Goal: Transaction & Acquisition: Book appointment/travel/reservation

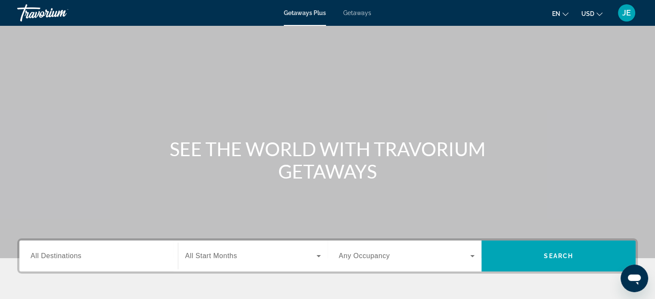
click at [362, 12] on span "Getaways" at bounding box center [357, 12] width 28 height 7
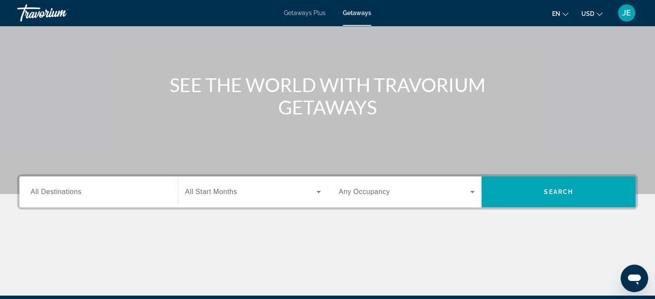
click at [87, 193] on input "Destination All Destinations" at bounding box center [99, 192] width 136 height 10
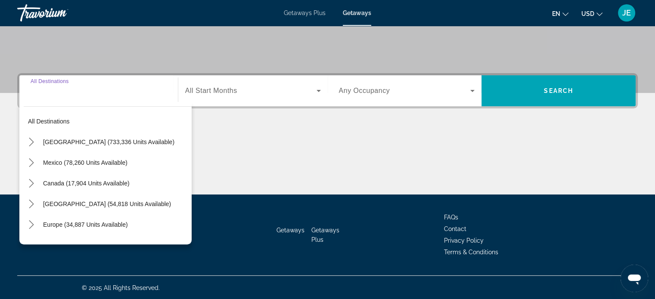
scroll to position [166, 0]
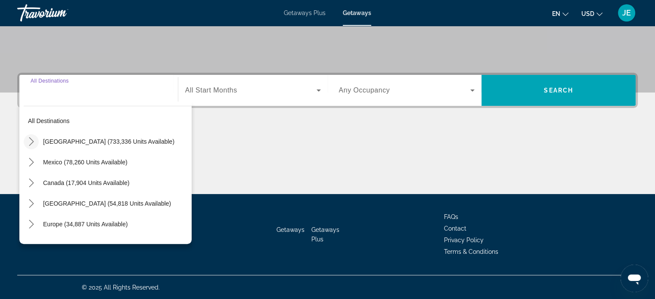
click at [31, 144] on icon "Toggle United States (733,336 units available) submenu" at bounding box center [31, 141] width 9 height 9
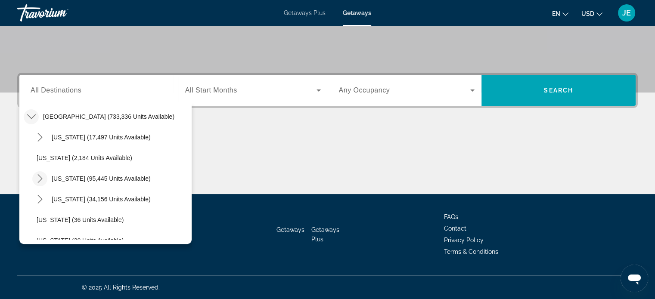
click at [40, 182] on icon "Toggle California (95,445 units available) submenu" at bounding box center [40, 178] width 9 height 9
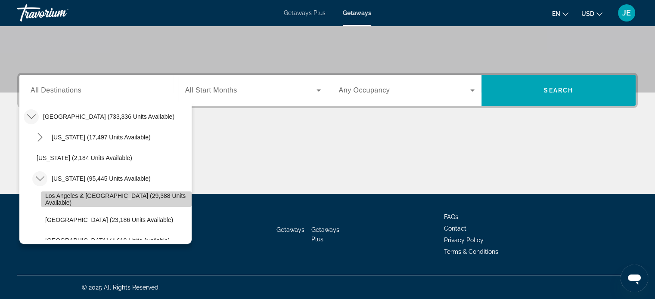
click at [131, 199] on span "Los Angeles & [GEOGRAPHIC_DATA] (29,388 units available)" at bounding box center [116, 200] width 142 height 14
type input "**********"
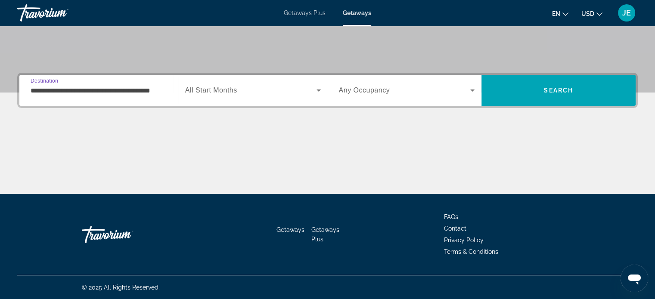
click at [255, 90] on span "Search widget" at bounding box center [250, 90] width 131 height 10
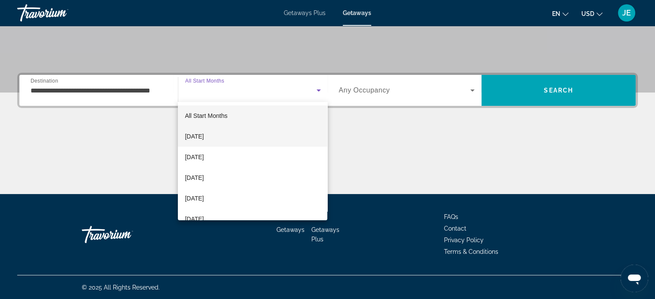
click at [204, 134] on span "[DATE]" at bounding box center [194, 136] width 19 height 10
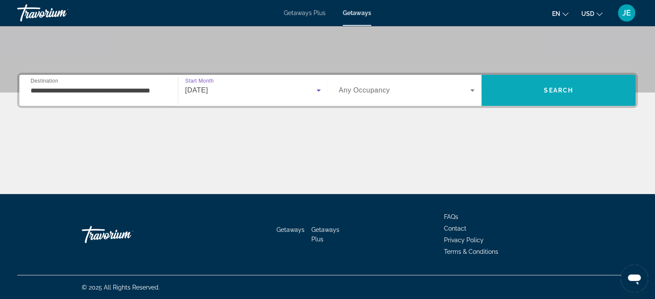
click at [572, 91] on span "Search" at bounding box center [558, 90] width 29 height 7
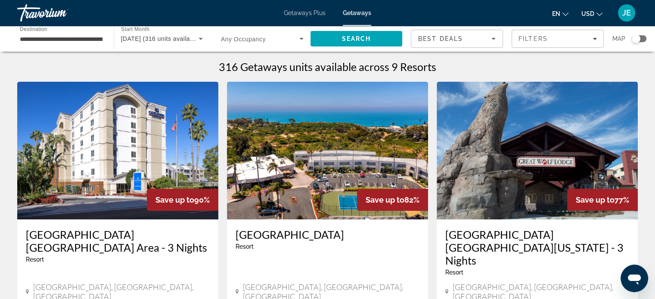
click at [152, 238] on h3 "[GEOGRAPHIC_DATA] [GEOGRAPHIC_DATA] Area - 3 Nights" at bounding box center [118, 241] width 184 height 26
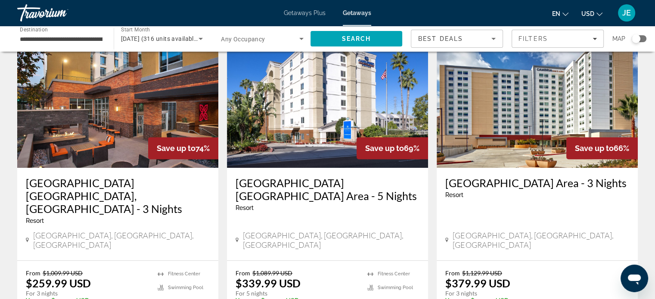
scroll to position [385, 0]
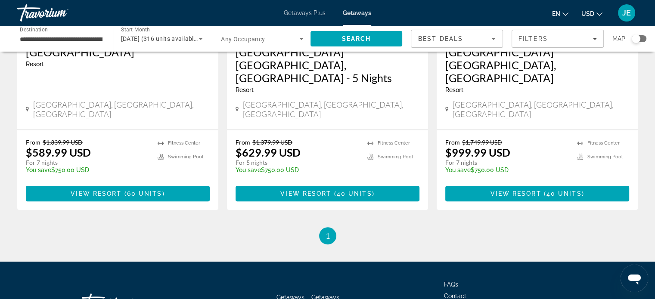
click at [594, 262] on div "Getaways Getaways Plus FAQs Contact Privacy Policy Terms & Conditions" at bounding box center [327, 302] width 621 height 81
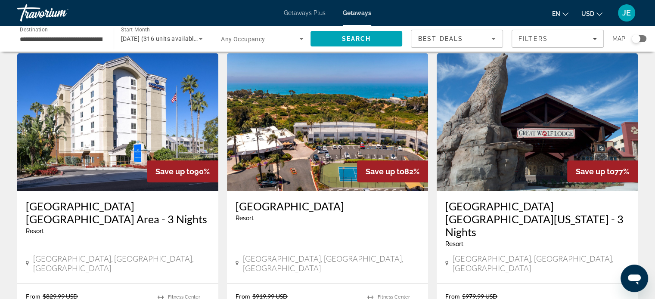
scroll to position [0, 0]
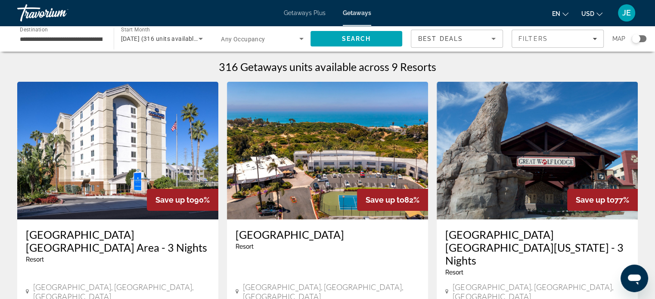
click at [105, 39] on div "**********" at bounding box center [61, 39] width 96 height 25
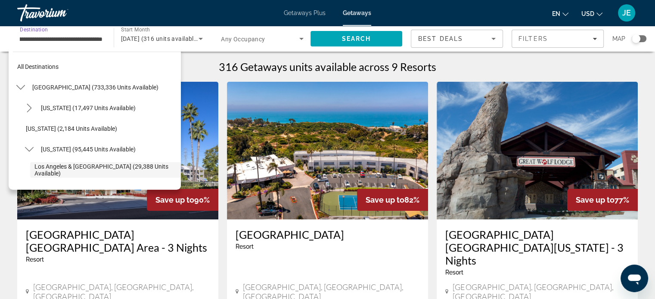
scroll to position [51, 0]
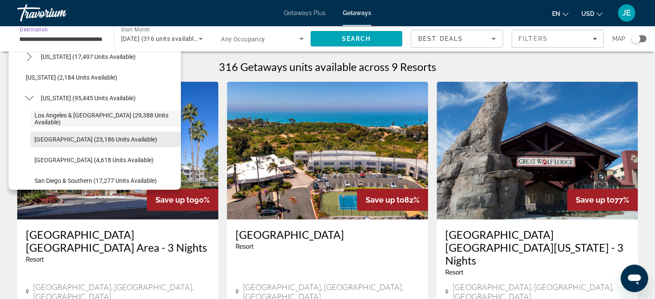
click at [116, 143] on span "[GEOGRAPHIC_DATA] (23,186 units available)" at bounding box center [95, 139] width 123 height 7
type input "**********"
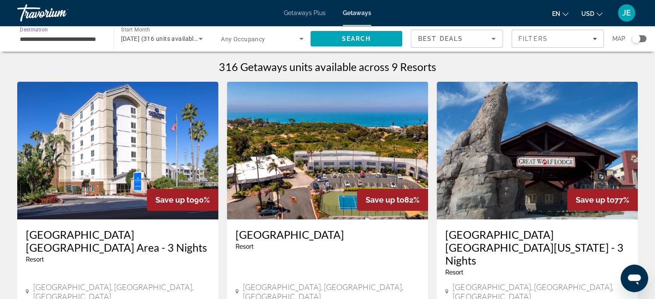
scroll to position [0, 19]
click at [199, 35] on icon "Search widget" at bounding box center [201, 39] width 10 height 10
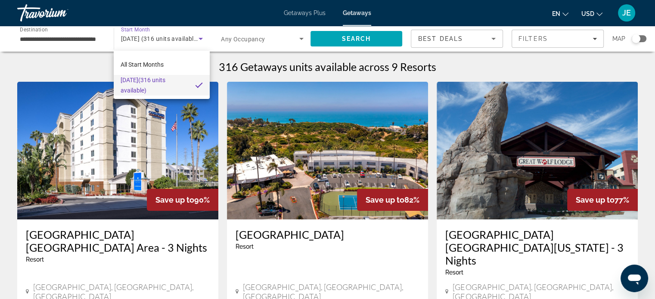
scroll to position [0, 0]
click at [162, 67] on span "All Start Months" at bounding box center [142, 64] width 43 height 7
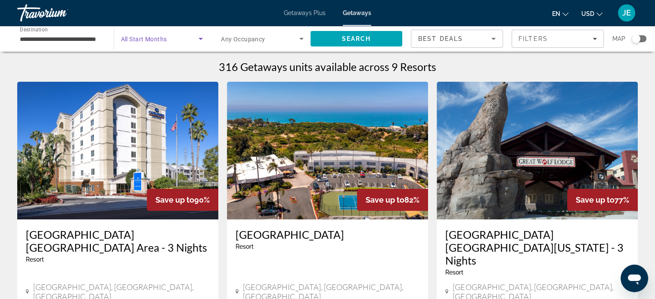
click at [195, 38] on span "Search widget" at bounding box center [160, 39] width 78 height 10
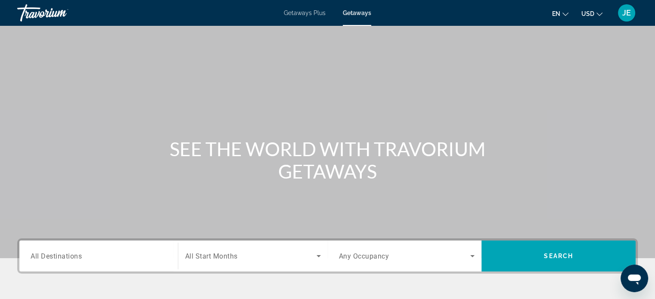
click at [311, 253] on span "Search widget" at bounding box center [250, 256] width 131 height 10
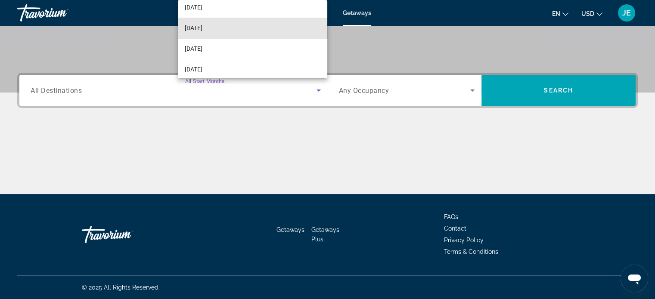
scroll to position [121, 0]
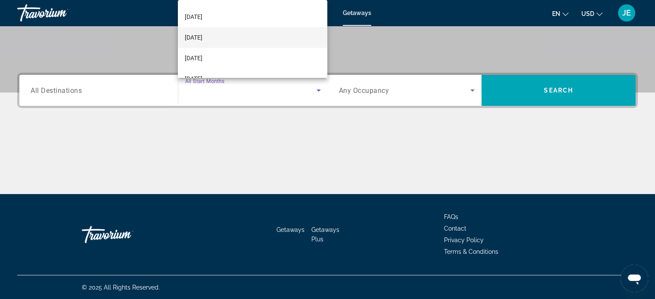
click at [202, 38] on span "[DATE]" at bounding box center [194, 37] width 18 height 10
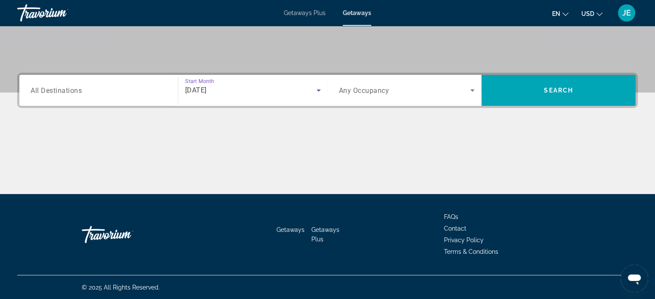
click at [102, 87] on input "Destination All Destinations" at bounding box center [99, 91] width 136 height 10
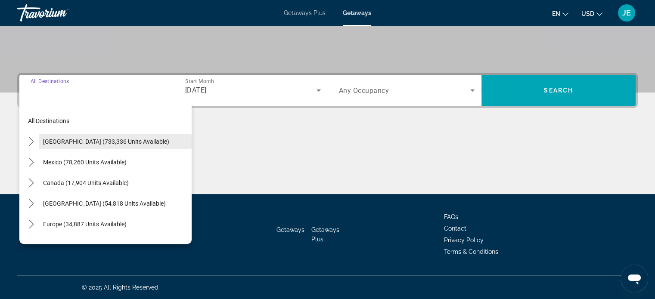
click at [44, 146] on span "Select destination: United States (733,336 units available)" at bounding box center [115, 141] width 153 height 21
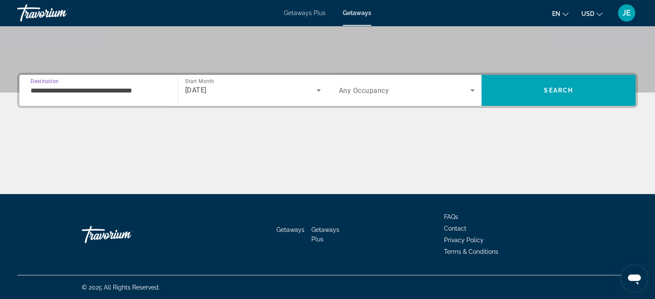
click at [88, 89] on input "**********" at bounding box center [99, 91] width 136 height 10
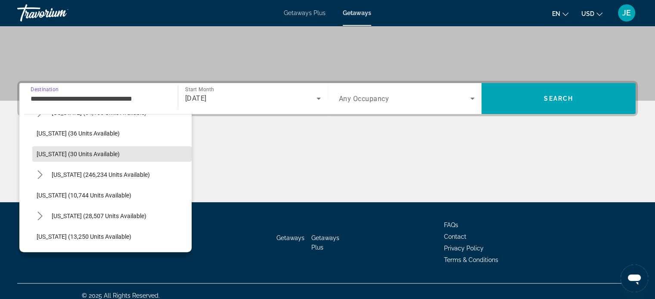
scroll to position [128, 0]
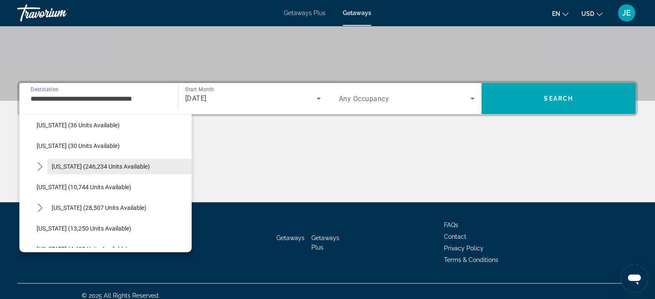
click at [124, 170] on span "Select destination: Florida (246,234 units available)" at bounding box center [119, 166] width 144 height 21
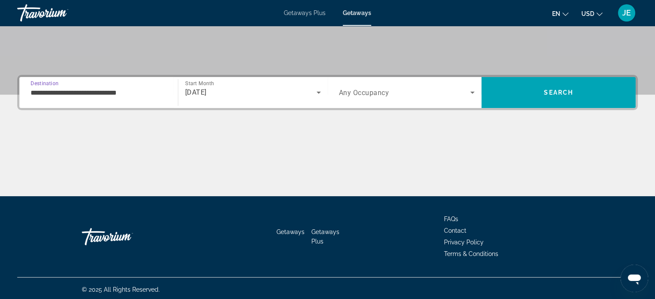
scroll to position [166, 0]
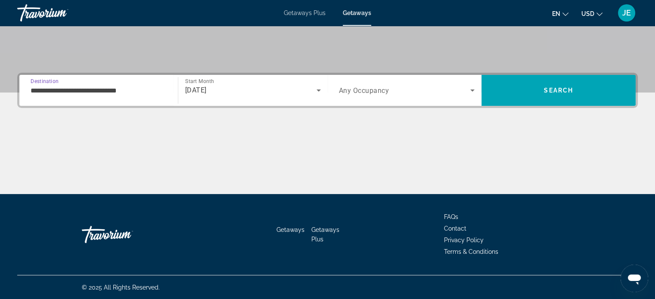
click at [128, 93] on input "**********" at bounding box center [99, 91] width 136 height 10
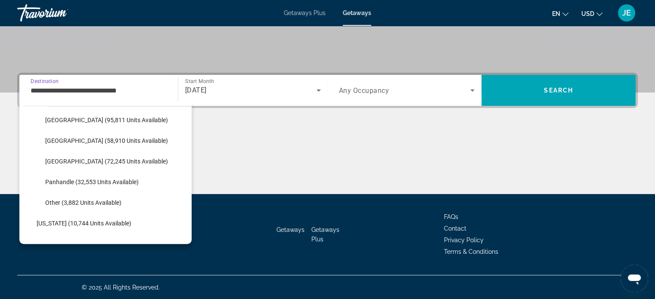
scroll to position [187, 0]
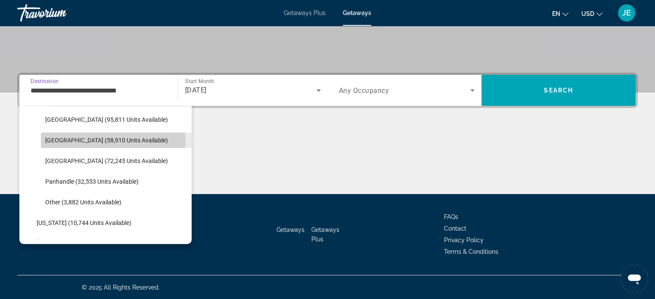
click at [90, 138] on span "[GEOGRAPHIC_DATA] (58,910 units available)" at bounding box center [106, 140] width 123 height 7
type input "**********"
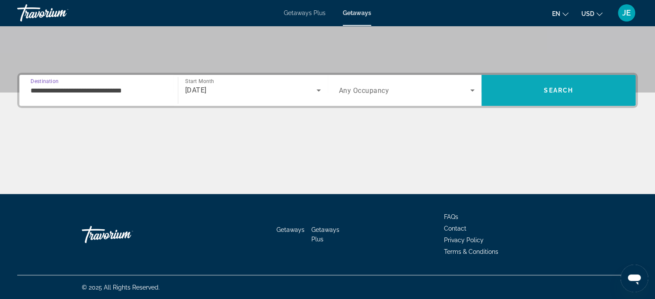
click at [554, 99] on span "Search" at bounding box center [559, 90] width 154 height 21
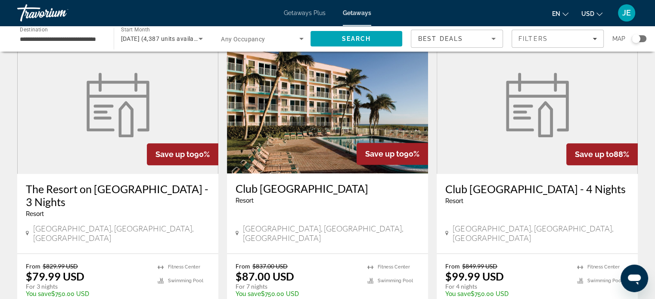
scroll to position [968, 0]
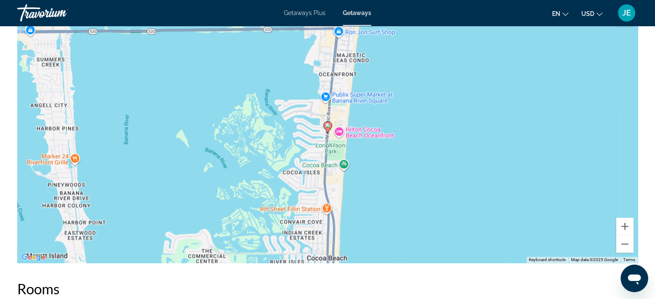
scroll to position [730, 0]
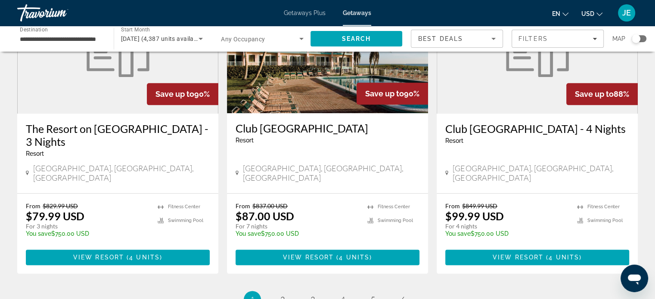
scroll to position [1028, 0]
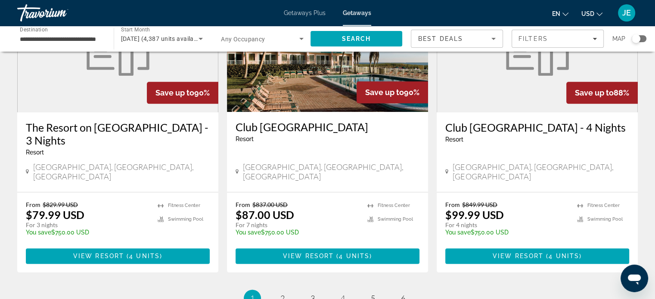
click at [605, 290] on ul "1 / 6 You're on page 1 page 2 page 3 page 4 page 5 page 6" at bounding box center [327, 298] width 621 height 17
click at [284, 294] on span "2" at bounding box center [282, 298] width 4 height 9
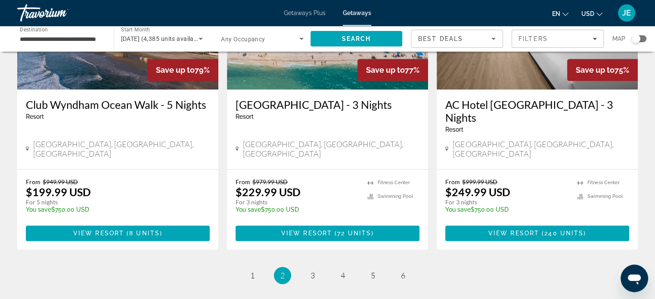
scroll to position [1107, 0]
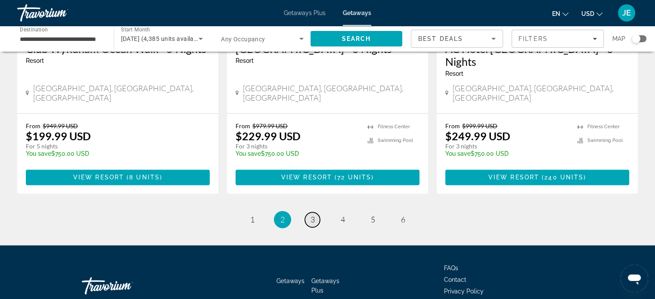
click at [311, 215] on span "3" at bounding box center [313, 219] width 4 height 9
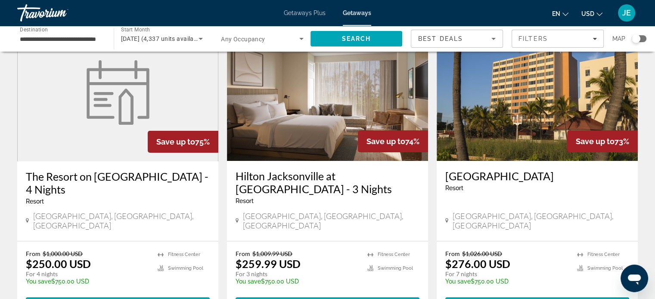
scroll to position [48, 0]
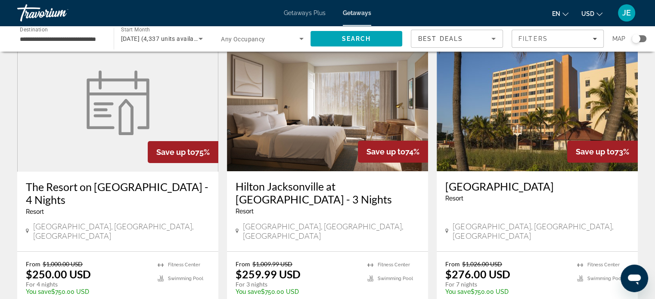
click at [166, 188] on h3 "The Resort on [GEOGRAPHIC_DATA] - 4 Nights" at bounding box center [118, 193] width 184 height 26
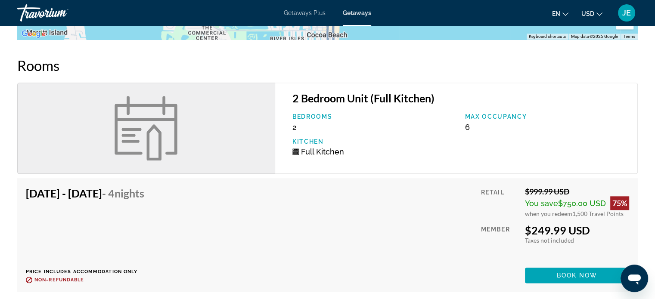
scroll to position [955, 0]
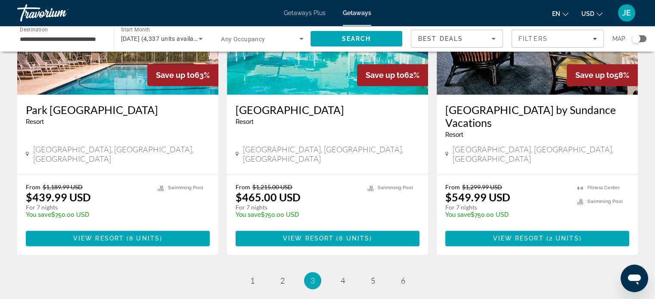
scroll to position [1087, 0]
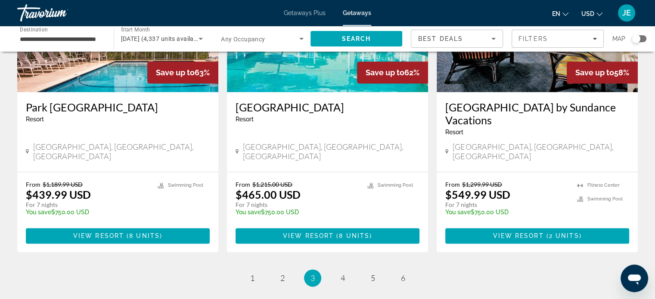
click at [344, 274] on span "4" at bounding box center [343, 278] width 4 height 9
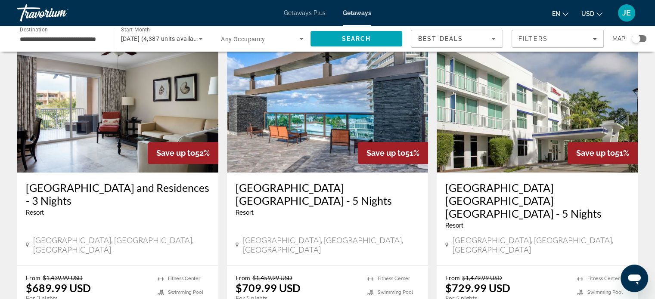
scroll to position [985, 0]
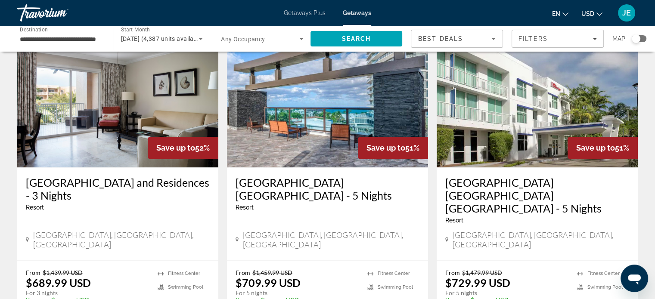
click at [141, 176] on h3 "[GEOGRAPHIC_DATA] and Residences - 3 Nights" at bounding box center [118, 189] width 184 height 26
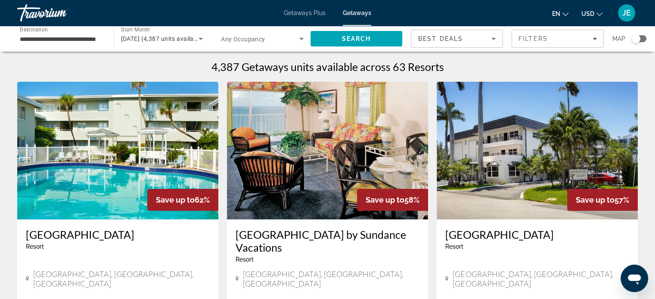
click at [87, 40] on input "**********" at bounding box center [61, 39] width 83 height 10
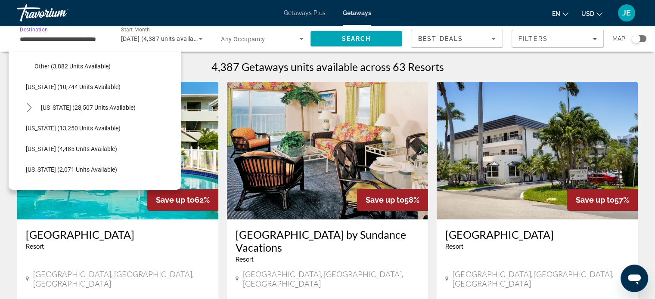
scroll to position [271, 0]
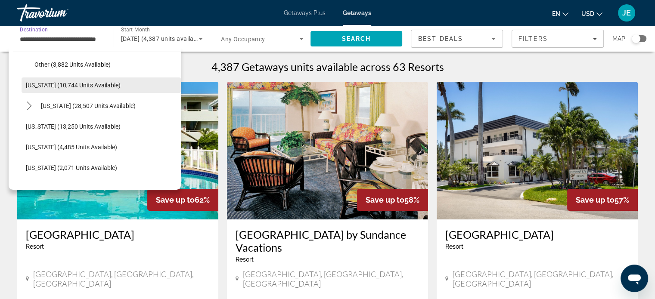
click at [99, 84] on span "[US_STATE] (10,744 units available)" at bounding box center [73, 85] width 95 height 7
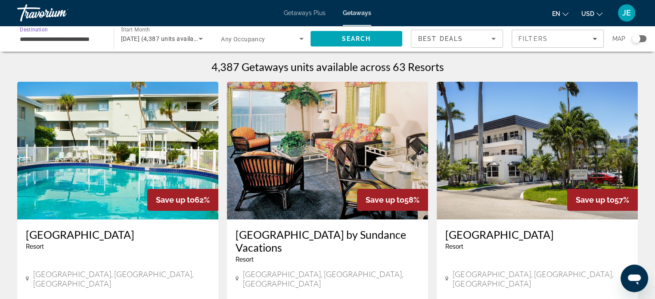
click at [77, 38] on input "**********" at bounding box center [61, 39] width 83 height 10
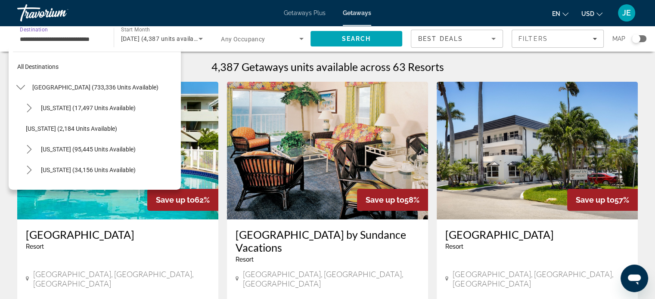
scroll to position [237, 0]
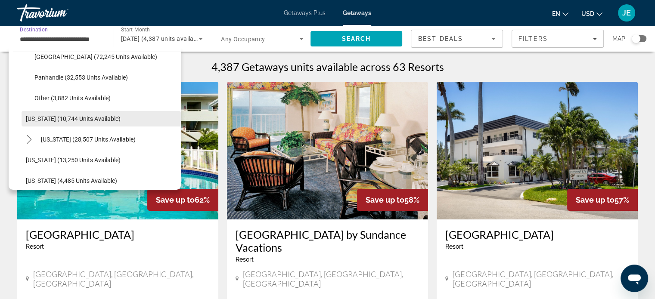
click at [40, 118] on span "[US_STATE] (10,744 units available)" at bounding box center [73, 118] width 95 height 7
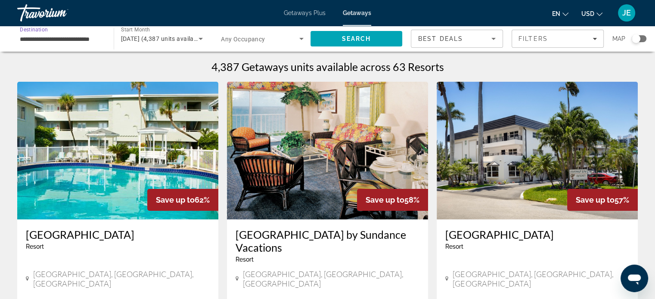
click at [34, 42] on input "**********" at bounding box center [61, 39] width 83 height 10
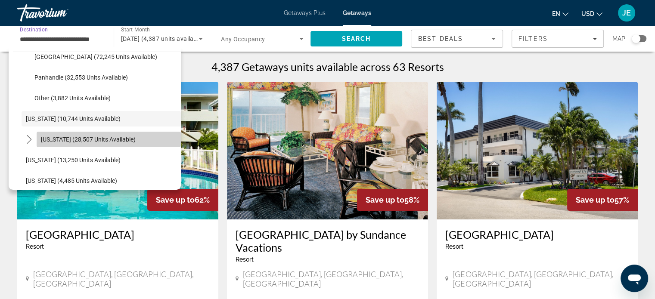
click at [111, 143] on span "Select destination: Hawaii (28,507 units available)" at bounding box center [109, 139] width 144 height 21
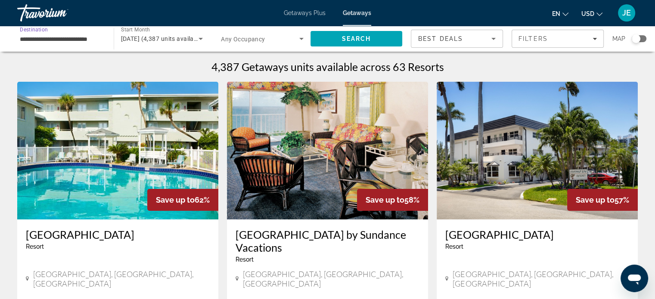
click at [81, 40] on input "**********" at bounding box center [61, 39] width 83 height 10
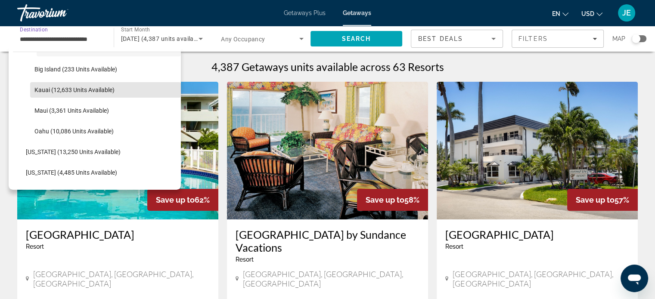
scroll to position [336, 0]
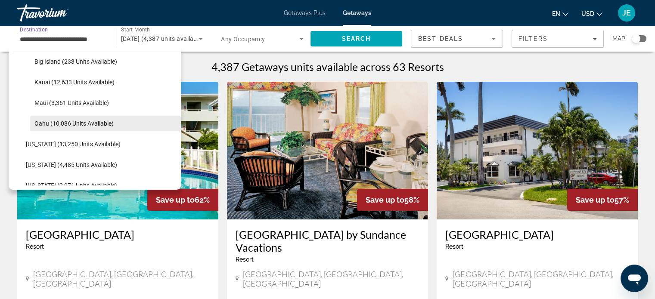
click at [105, 123] on span "Oahu (10,086 units available)" at bounding box center [73, 123] width 79 height 7
type input "**********"
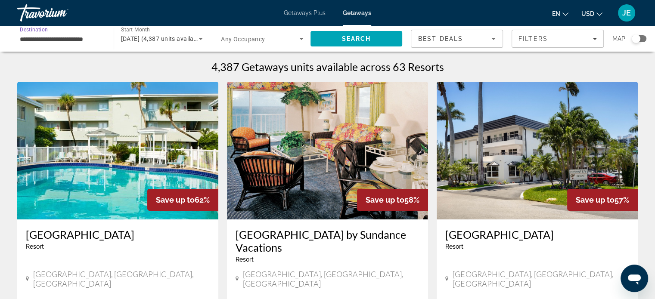
click at [198, 38] on icon "Search widget" at bounding box center [201, 39] width 10 height 10
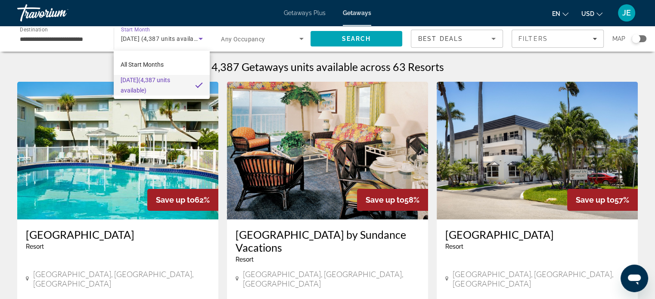
click at [198, 38] on div at bounding box center [327, 149] width 655 height 299
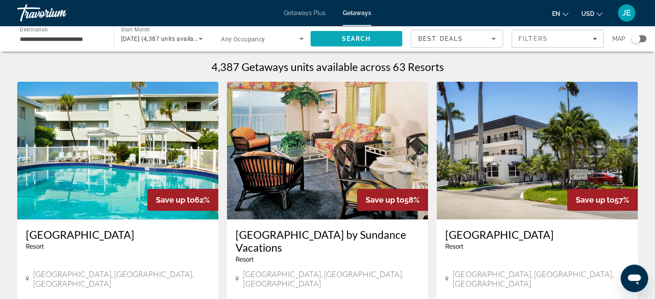
click at [357, 43] on span "Search" at bounding box center [357, 38] width 92 height 21
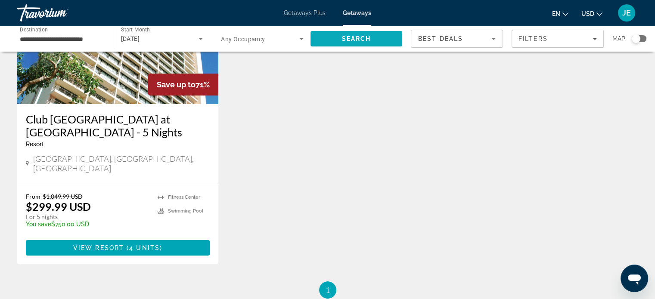
scroll to position [116, 0]
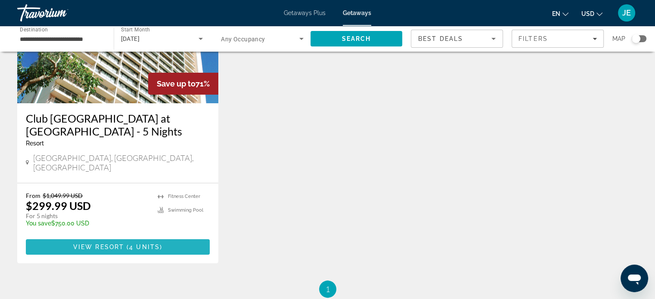
click at [153, 244] on span "4 units" at bounding box center [144, 247] width 31 height 7
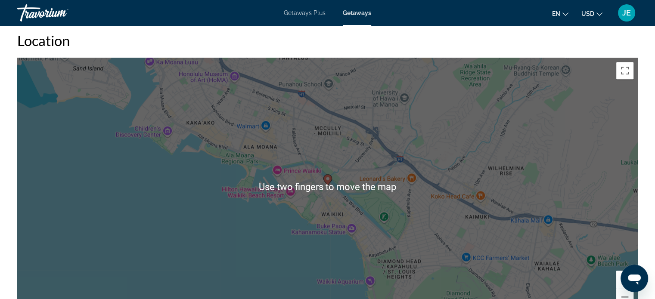
scroll to position [1098, 0]
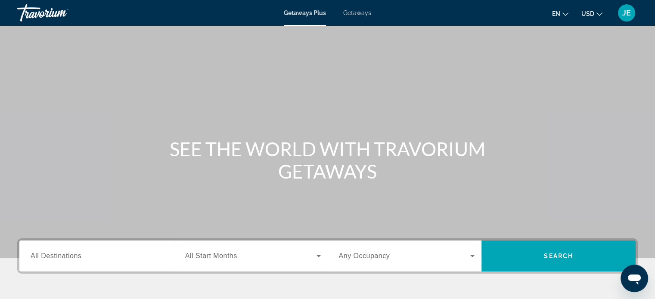
click at [357, 12] on span "Getaways" at bounding box center [357, 12] width 28 height 7
click at [65, 260] on label "Destination All Destinations" at bounding box center [56, 256] width 51 height 8
click at [65, 260] on input "Destination All Destinations" at bounding box center [99, 257] width 136 height 10
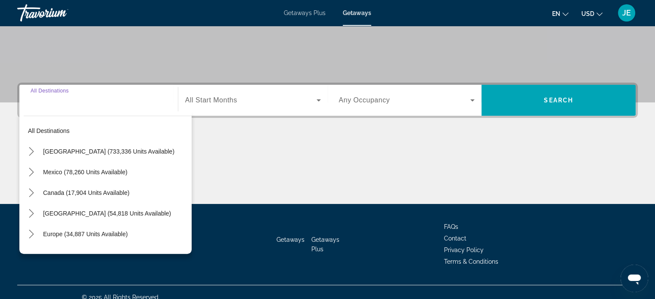
scroll to position [166, 0]
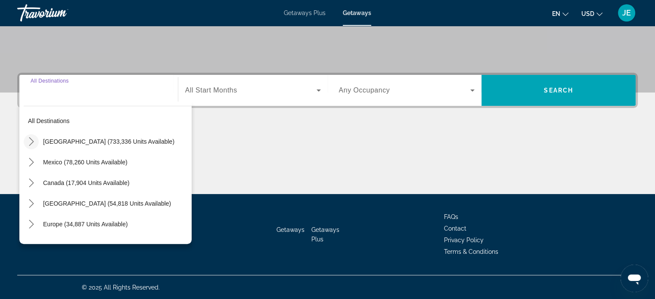
click at [29, 141] on icon "Toggle United States (733,336 units available) submenu" at bounding box center [31, 141] width 9 height 9
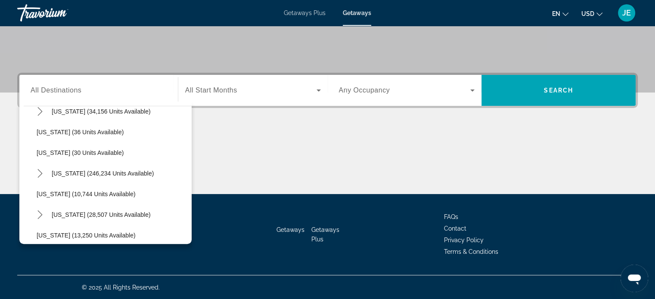
scroll to position [123, 0]
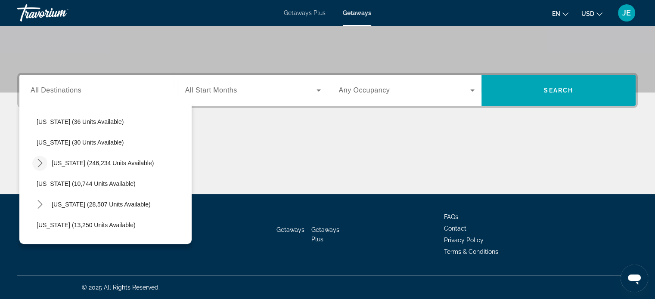
click at [39, 160] on icon "Toggle Florida (246,234 units available) submenu" at bounding box center [39, 163] width 5 height 9
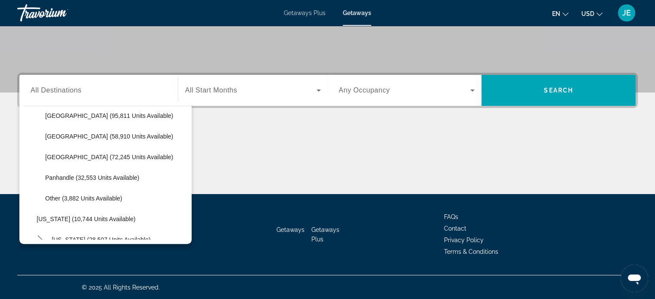
scroll to position [194, 0]
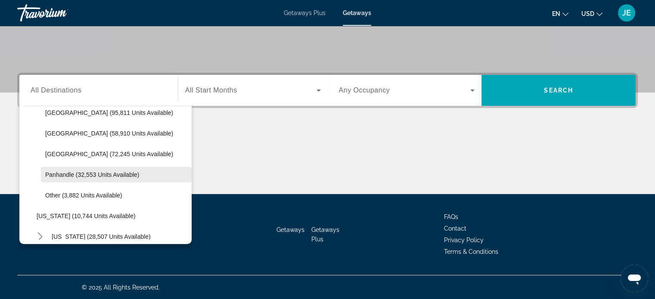
click at [129, 177] on span "Panhandle (32,553 units available)" at bounding box center [92, 174] width 94 height 7
type input "**********"
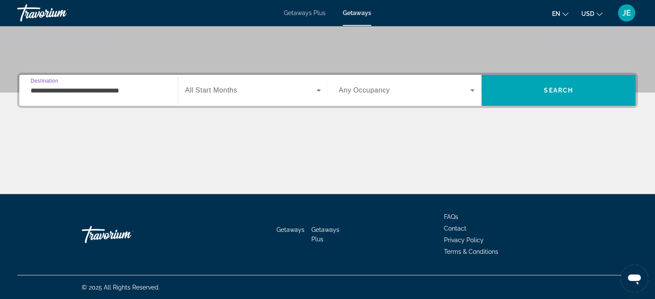
click at [318, 90] on icon "Search widget" at bounding box center [319, 91] width 4 height 2
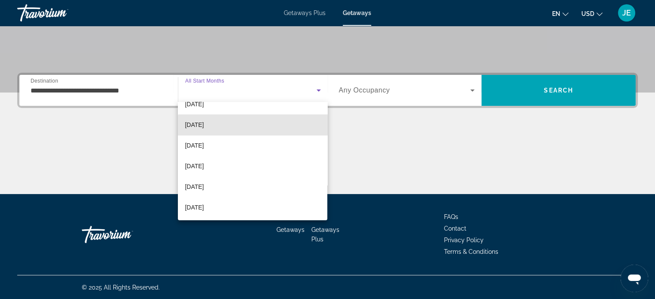
scroll to position [138, 0]
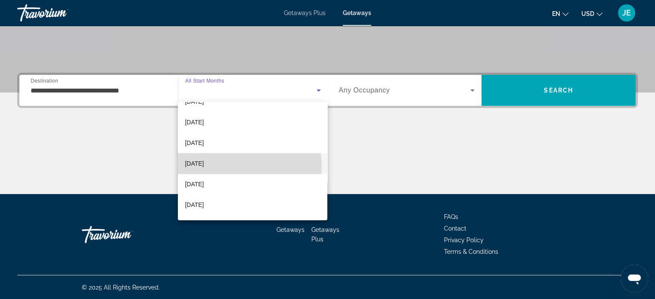
click at [204, 168] on span "[DATE]" at bounding box center [194, 164] width 19 height 10
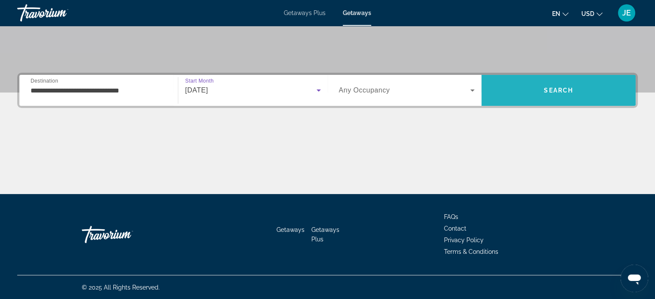
click at [561, 94] on span "Search" at bounding box center [559, 90] width 154 height 21
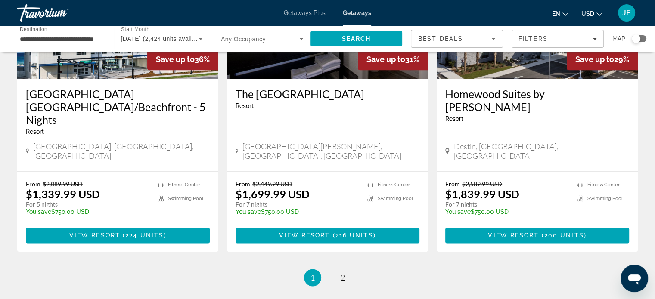
scroll to position [1145, 0]
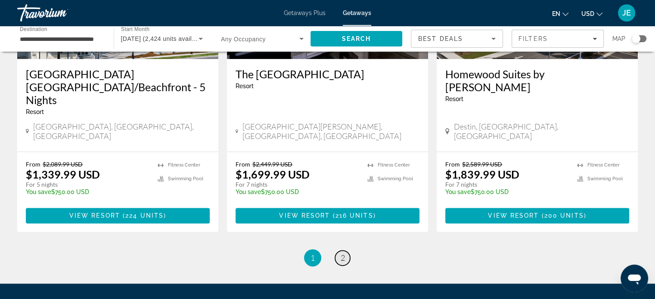
click at [338, 251] on link "page 2" at bounding box center [342, 258] width 15 height 15
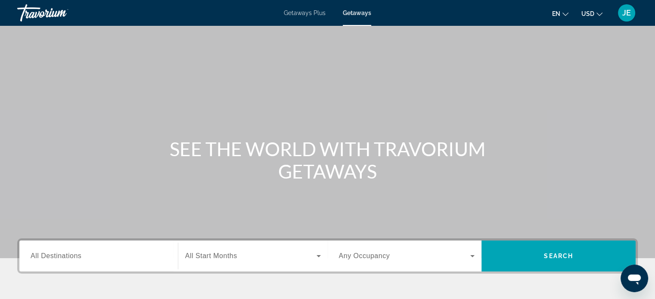
click at [310, 11] on span "Getaways Plus" at bounding box center [305, 12] width 42 height 7
click at [72, 258] on span "All Destinations" at bounding box center [56, 255] width 51 height 7
click at [72, 258] on input "Destination All Destinations" at bounding box center [99, 257] width 136 height 10
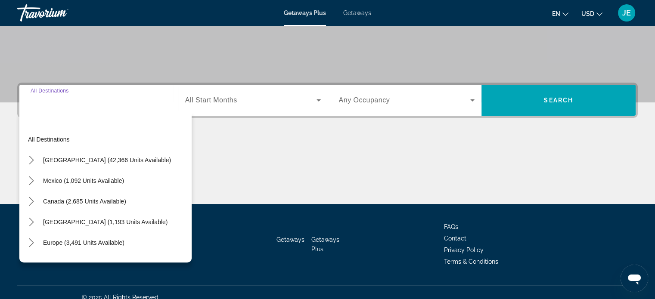
scroll to position [166, 0]
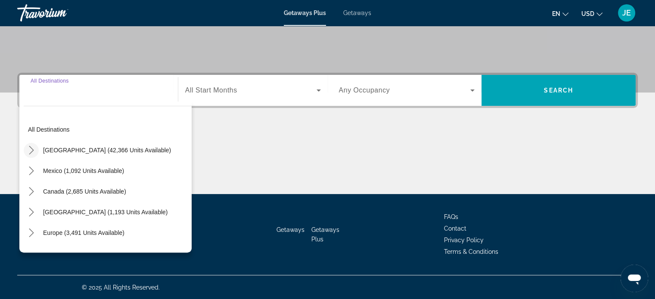
click at [32, 148] on icon "Toggle United States (42,366 units available) submenu" at bounding box center [31, 150] width 9 height 9
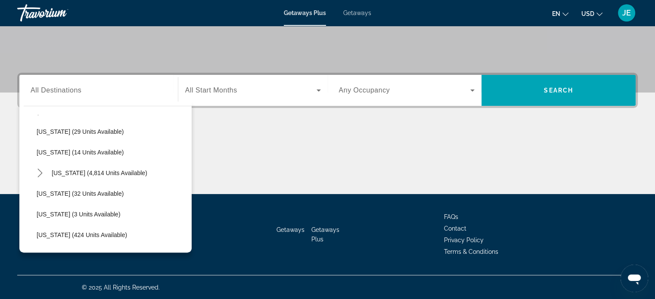
scroll to position [122, 0]
click at [36, 171] on icon "Toggle Florida (4,814 units available) submenu" at bounding box center [40, 172] width 9 height 9
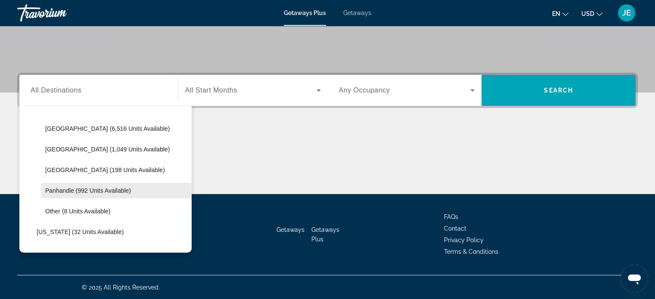
click at [119, 194] on span "Select destination: Panhandle (992 units available)" at bounding box center [116, 190] width 151 height 21
type input "**********"
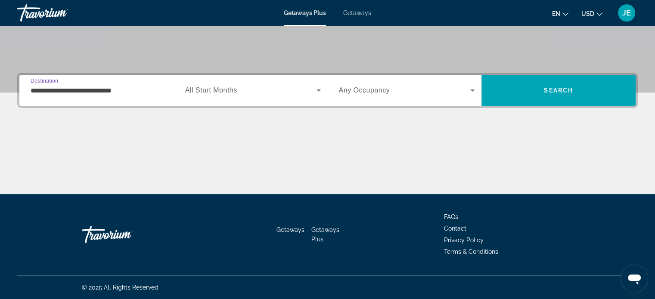
click at [311, 88] on span "Search widget" at bounding box center [250, 90] width 131 height 10
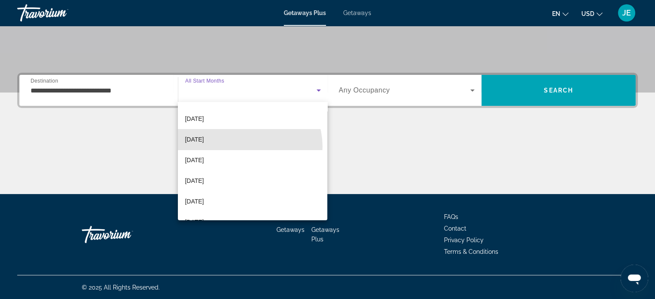
scroll to position [112, 0]
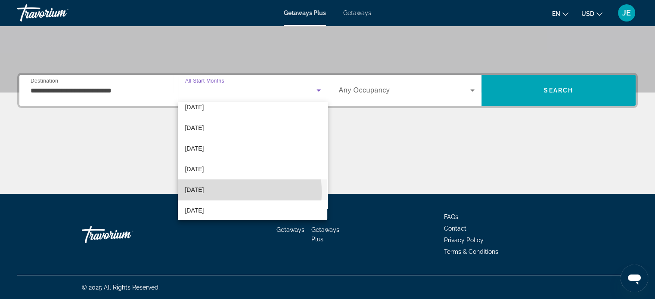
click at [202, 192] on span "[DATE]" at bounding box center [194, 190] width 19 height 10
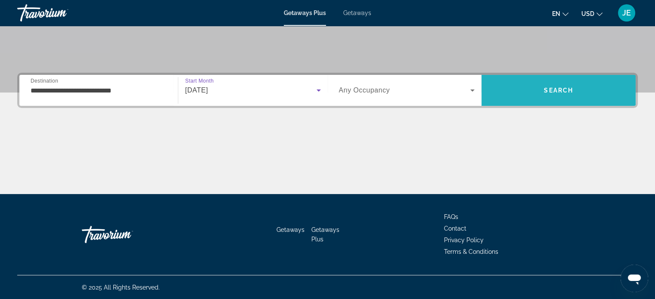
click at [570, 87] on span "Search" at bounding box center [558, 90] width 29 height 7
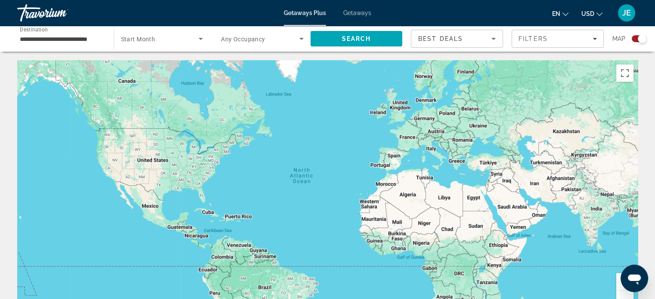
click at [89, 39] on input "**********" at bounding box center [61, 39] width 83 height 10
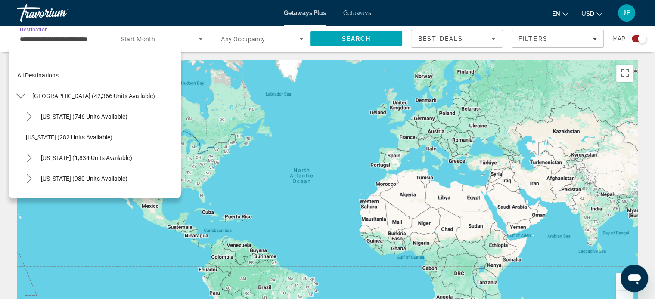
scroll to position [196, 0]
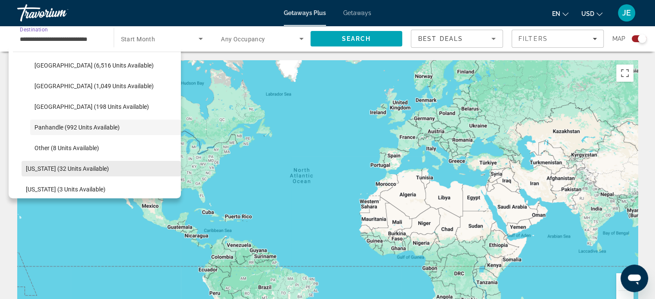
click at [85, 168] on span "Georgia (32 units available)" at bounding box center [67, 168] width 83 height 7
type input "**********"
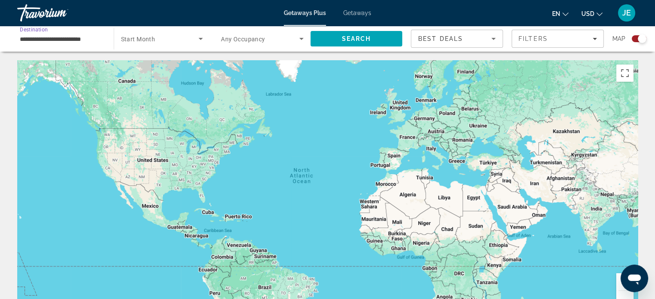
click at [200, 39] on icon "Search widget" at bounding box center [201, 39] width 4 height 2
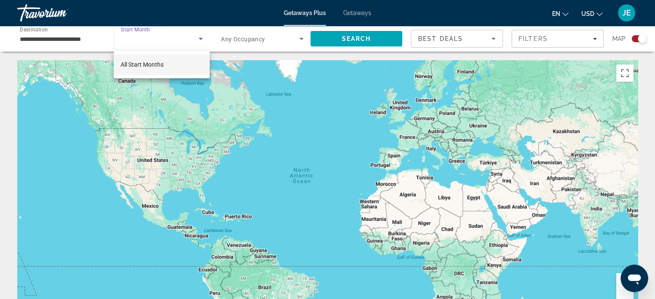
click at [156, 68] on span "All Start Months" at bounding box center [142, 64] width 43 height 7
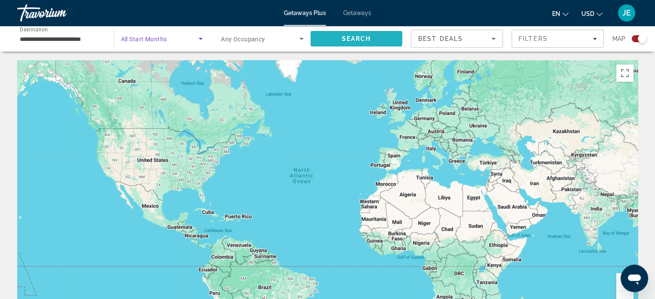
click at [364, 44] on span "Search" at bounding box center [357, 38] width 92 height 21
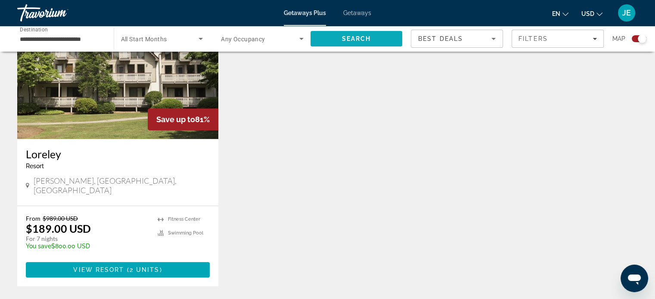
scroll to position [650, 0]
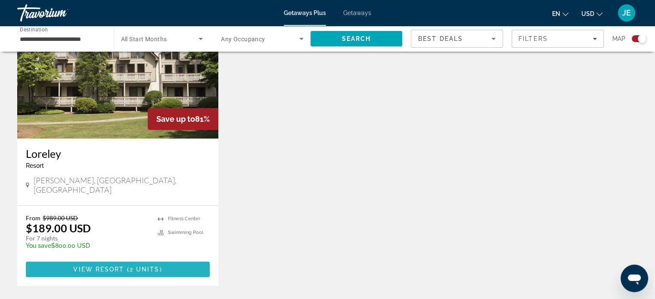
click at [157, 266] on span "2 units" at bounding box center [145, 269] width 30 height 7
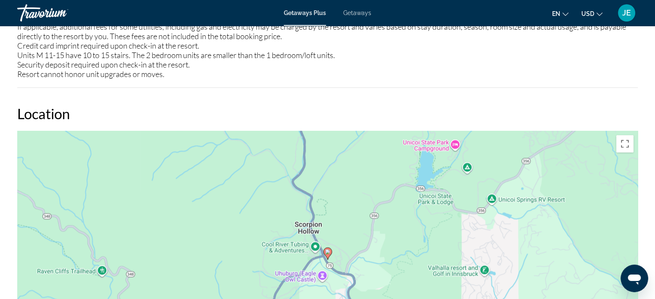
scroll to position [1083, 0]
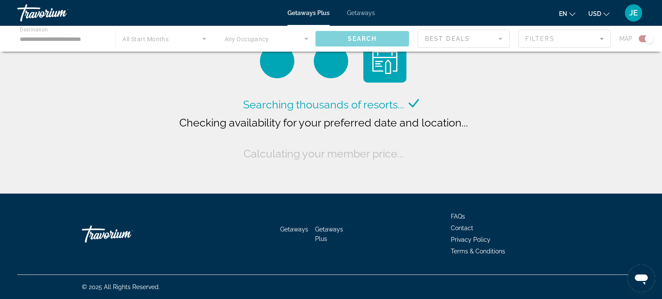
click at [369, 12] on span "Getaways" at bounding box center [361, 12] width 28 height 7
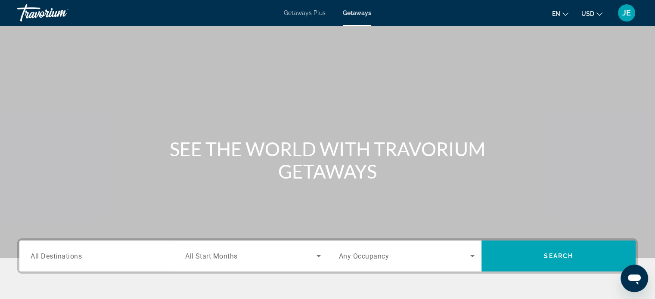
click at [86, 258] on input "Destination All Destinations" at bounding box center [99, 257] width 136 height 10
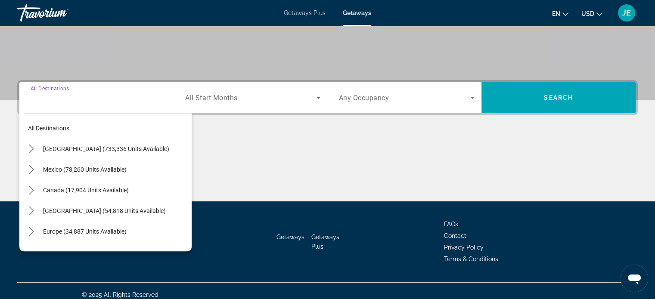
scroll to position [166, 0]
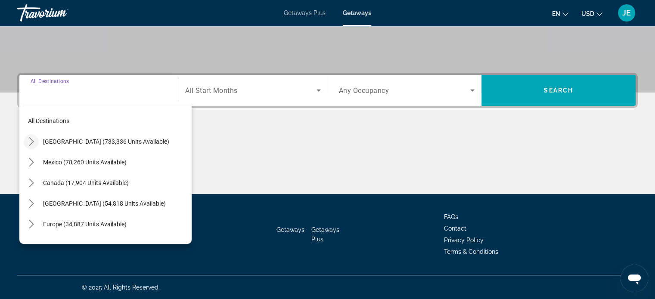
click at [31, 141] on icon "Toggle United States (733,336 units available) submenu" at bounding box center [31, 141] width 9 height 9
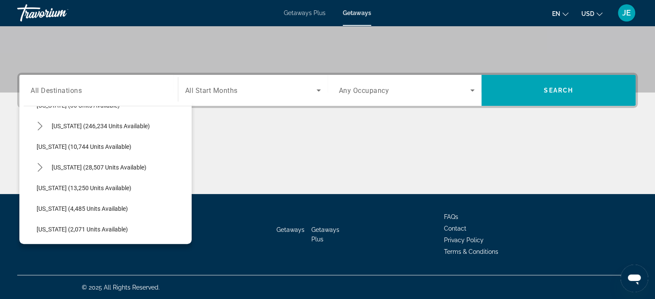
scroll to position [165, 0]
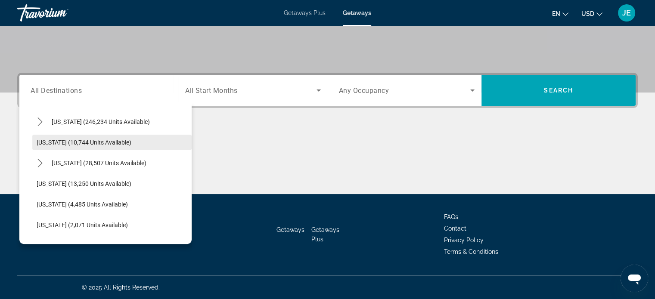
click at [94, 143] on span "[US_STATE] (10,744 units available)" at bounding box center [84, 142] width 95 height 7
type input "**********"
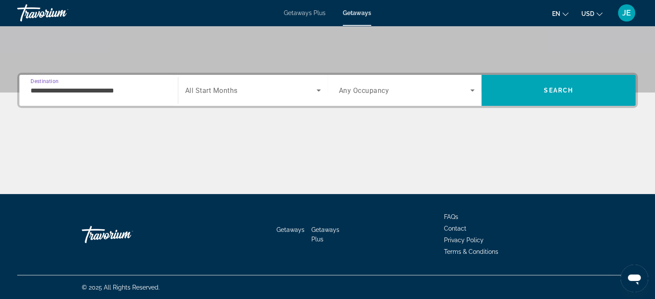
click at [310, 91] on span "Search widget" at bounding box center [250, 90] width 131 height 10
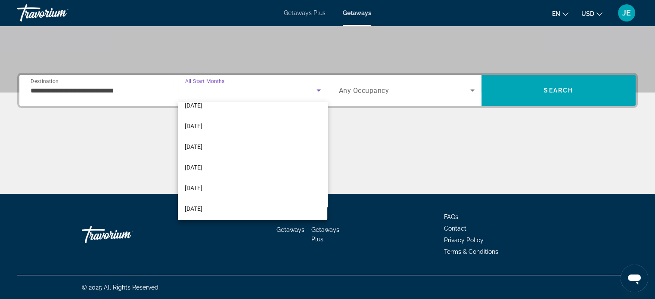
scroll to position [115, 0]
click at [202, 188] on span "[DATE]" at bounding box center [194, 186] width 18 height 10
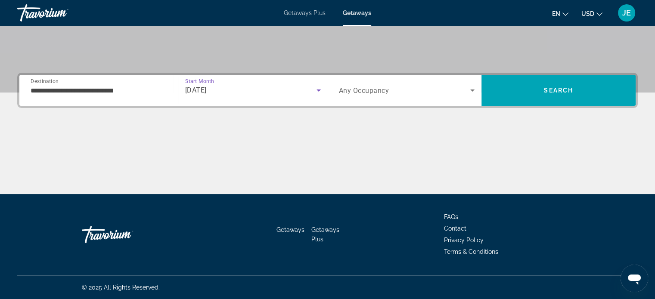
click at [461, 86] on span "Search widget" at bounding box center [405, 90] width 132 height 10
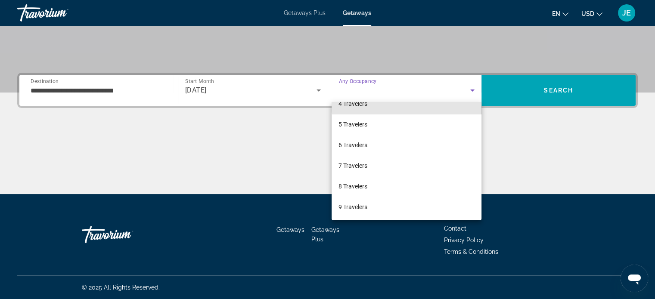
scroll to position [95, 0]
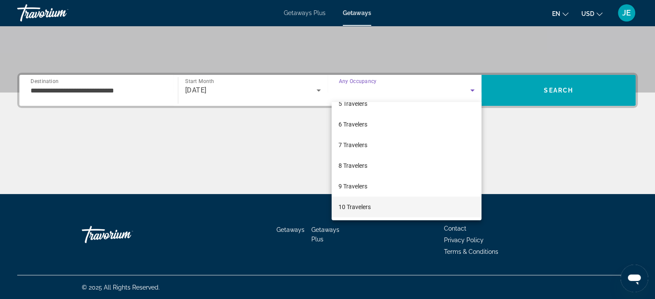
click at [364, 210] on span "10 Travelers" at bounding box center [355, 207] width 32 height 10
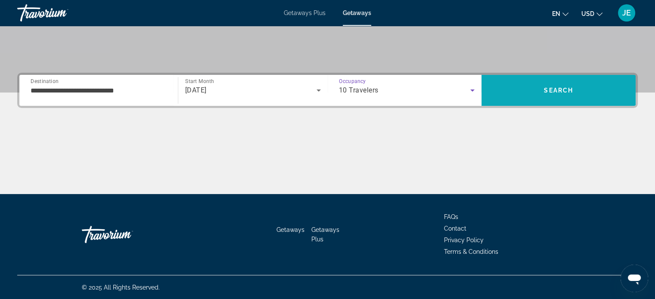
click at [567, 88] on span "Search" at bounding box center [558, 90] width 29 height 7
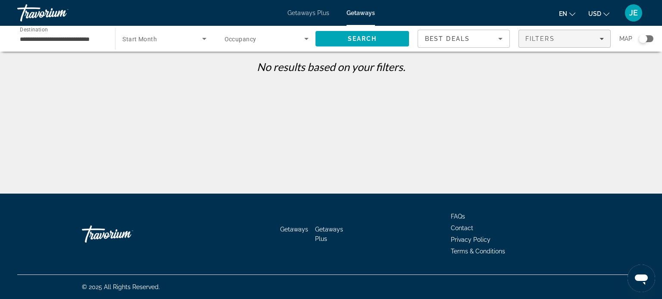
click at [594, 39] on div "Filters" at bounding box center [564, 38] width 78 height 7
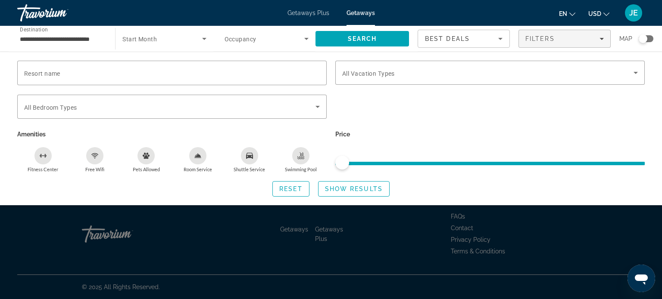
click at [83, 40] on input "**********" at bounding box center [62, 39] width 84 height 10
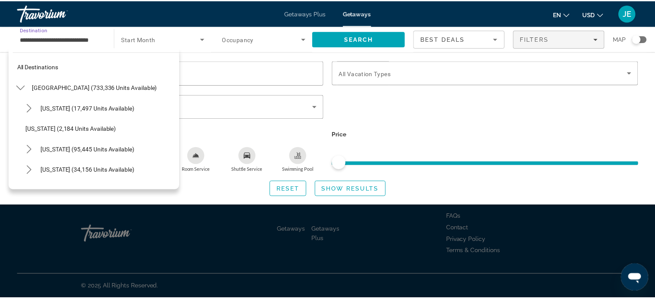
scroll to position [134, 0]
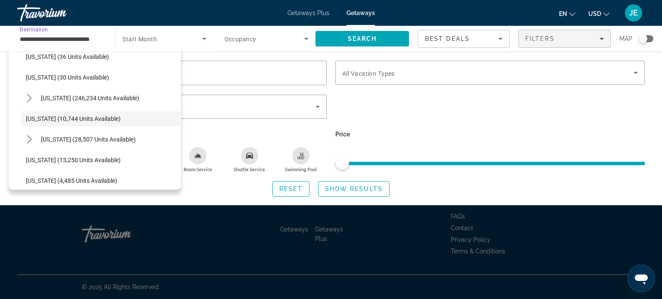
click at [90, 37] on input "**********" at bounding box center [62, 39] width 84 height 10
click at [299, 36] on span "Search widget" at bounding box center [264, 39] width 80 height 10
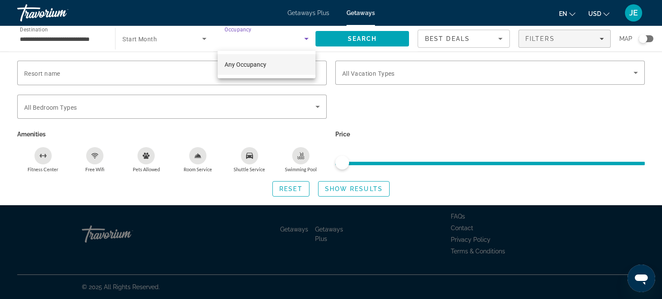
click at [264, 67] on span "Any Occupancy" at bounding box center [245, 64] width 42 height 7
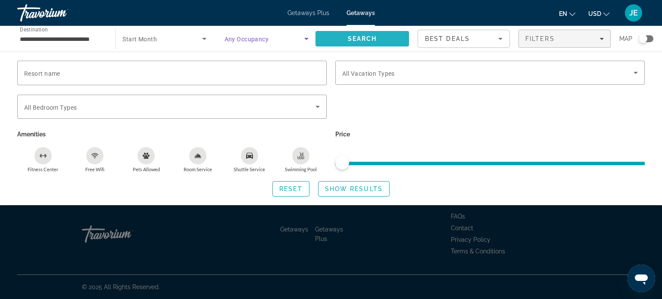
click at [372, 33] on span "Search" at bounding box center [361, 38] width 93 height 21
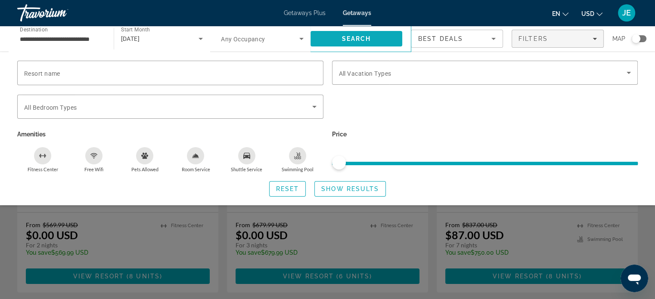
scroll to position [72, 0]
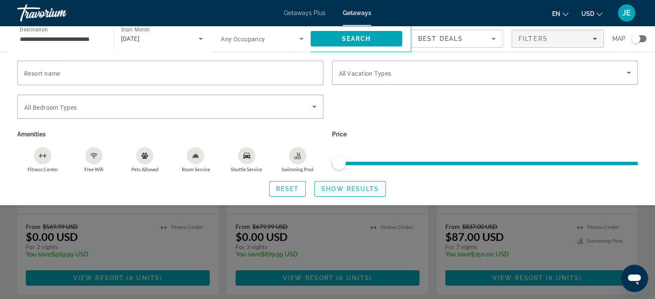
click at [364, 196] on span "Search widget" at bounding box center [350, 189] width 71 height 21
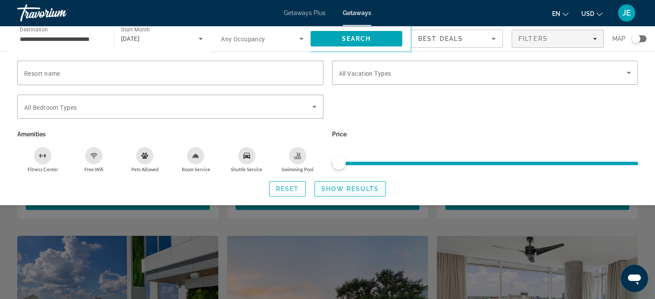
scroll to position [150, 0]
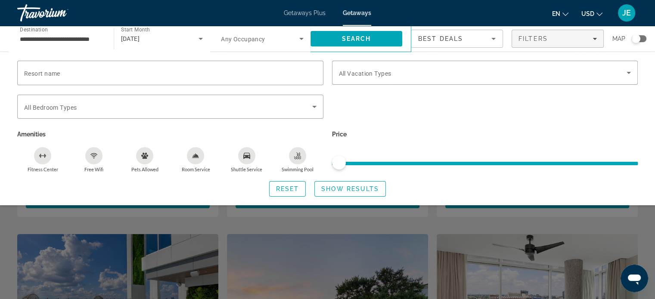
click at [439, 123] on div "Search widget" at bounding box center [485, 112] width 315 height 34
click at [206, 250] on div "Search widget" at bounding box center [327, 214] width 655 height 170
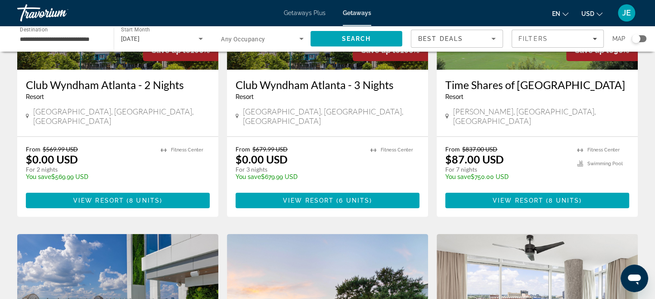
click at [206, 250] on img "Main content" at bounding box center [117, 303] width 201 height 138
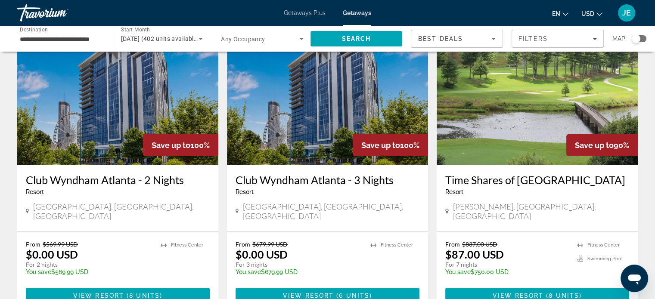
scroll to position [60, 0]
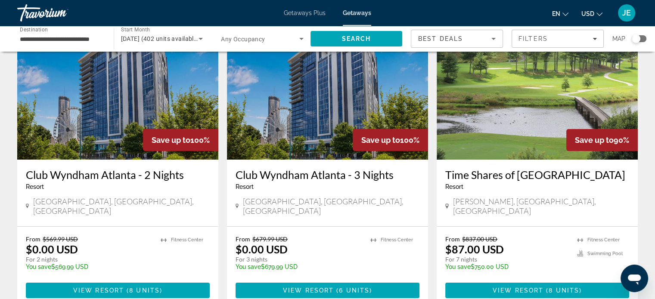
click at [596, 236] on ul "Fitness Center Swimming Pool" at bounding box center [603, 256] width 52 height 41
click at [568, 177] on h3 "Time Shares of Sky Valley" at bounding box center [537, 174] width 184 height 13
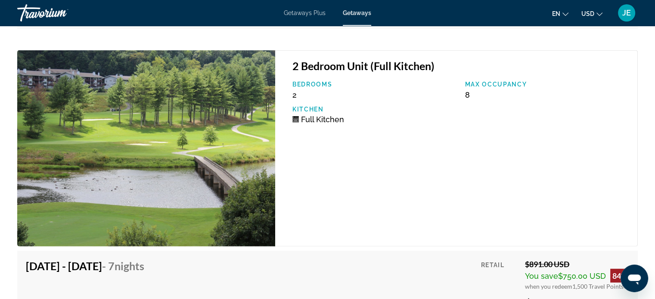
scroll to position [2069, 0]
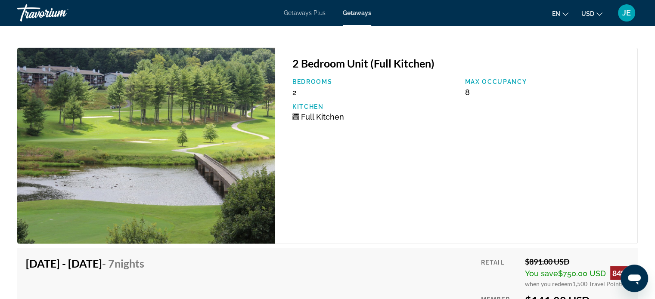
click at [376, 82] on div "2 Bedroom Unit (Full Kitchen) Bedrooms 2 Max Occupancy 8 Kitchen Full Kitchen" at bounding box center [456, 146] width 363 height 196
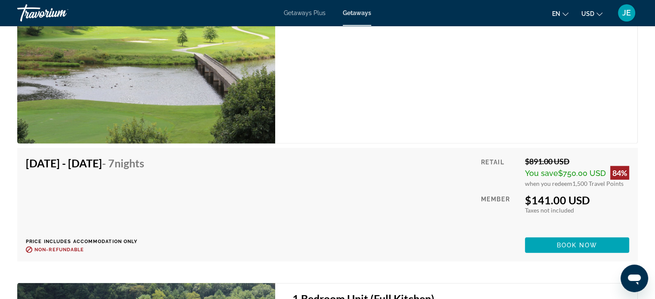
scroll to position [2173, 0]
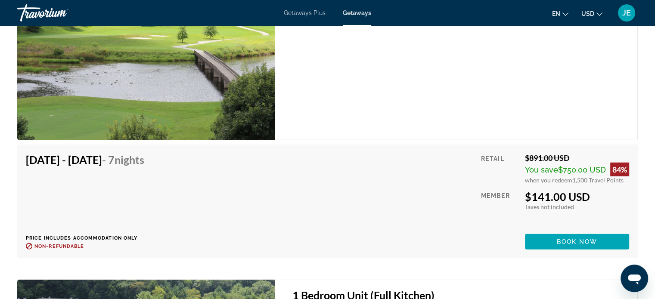
click at [151, 178] on div "Jun 6, 2026 - Jun 13, 2026 - 7 Nights Price includes accommodation only Refunda…" at bounding box center [88, 201] width 125 height 96
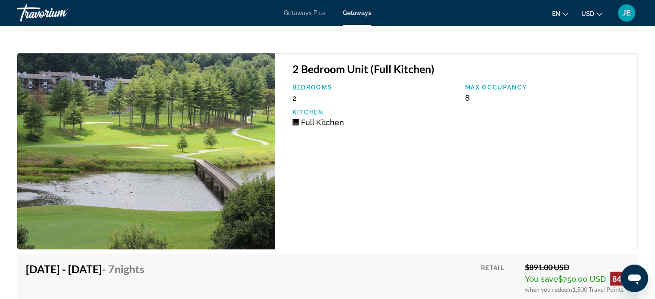
scroll to position [2051, 0]
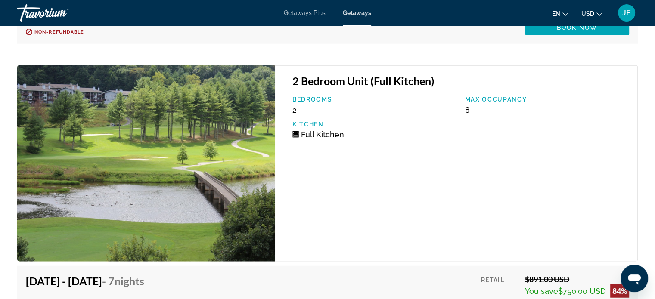
click at [366, 87] on h3 "2 Bedroom Unit (Full Kitchen)" at bounding box center [460, 81] width 336 height 13
click at [361, 87] on h3 "2 Bedroom Unit (Full Kitchen)" at bounding box center [460, 81] width 336 height 13
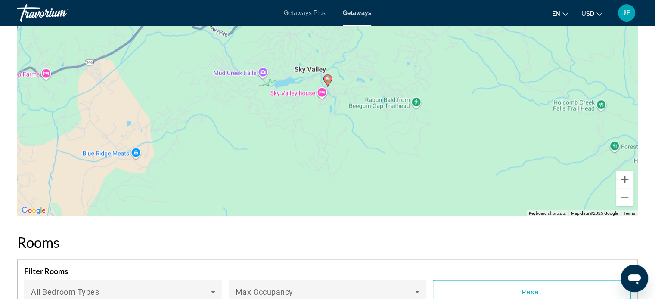
scroll to position [1459, 0]
